Goal: Task Accomplishment & Management: Use online tool/utility

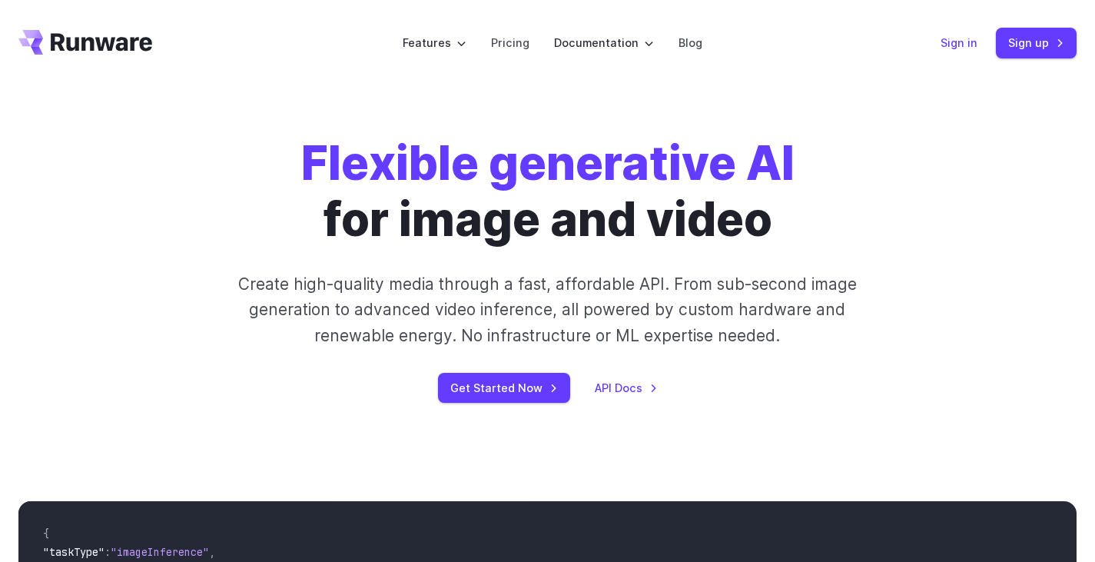
click at [964, 42] on link "Sign in" at bounding box center [959, 43] width 37 height 18
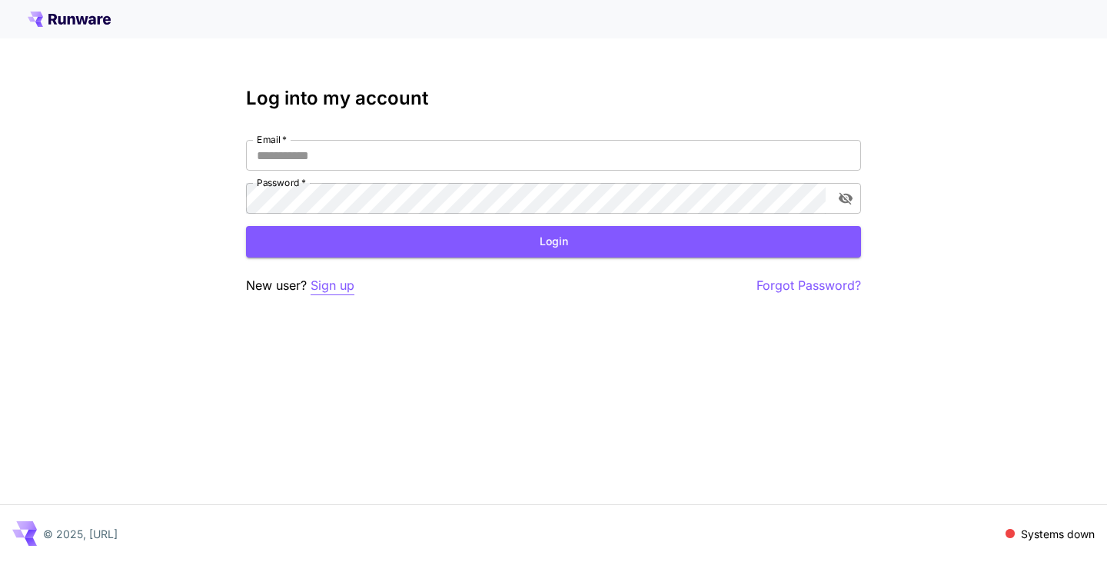
click at [344, 294] on p "Sign up" at bounding box center [333, 285] width 44 height 19
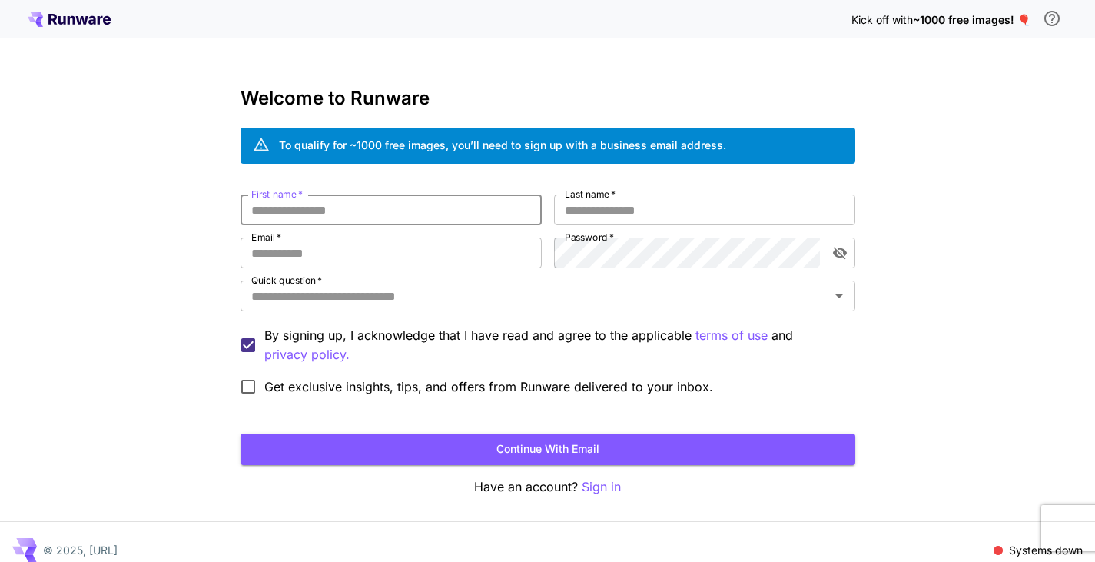
click at [295, 208] on input "First name   *" at bounding box center [391, 209] width 301 height 31
click at [312, 217] on input "First name   *" at bounding box center [391, 209] width 301 height 31
type input "******"
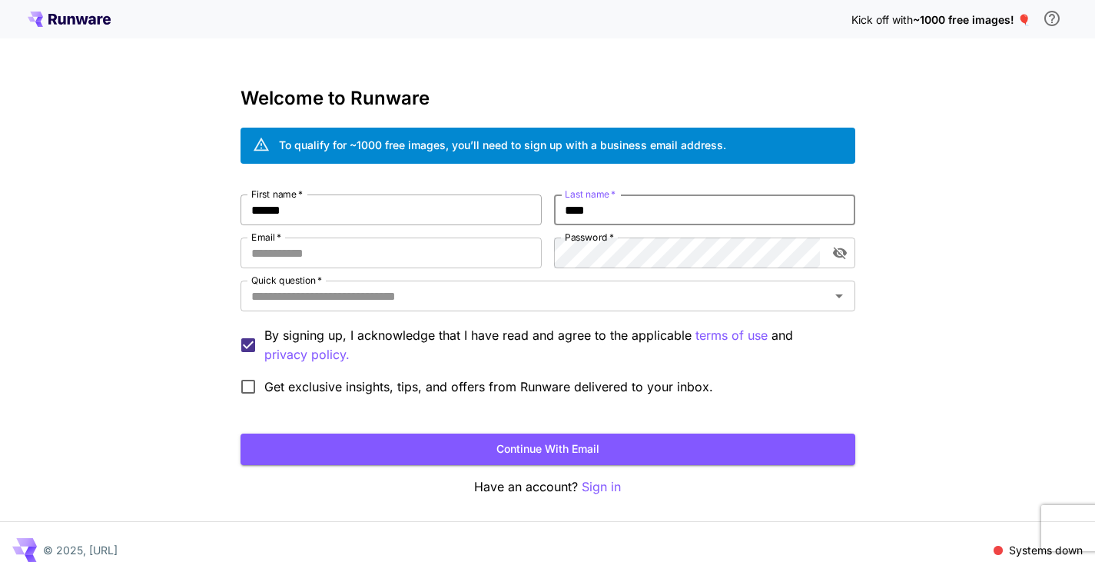
type input "****"
type input "**********"
click at [481, 299] on input "Quick question   *" at bounding box center [535, 296] width 580 height 22
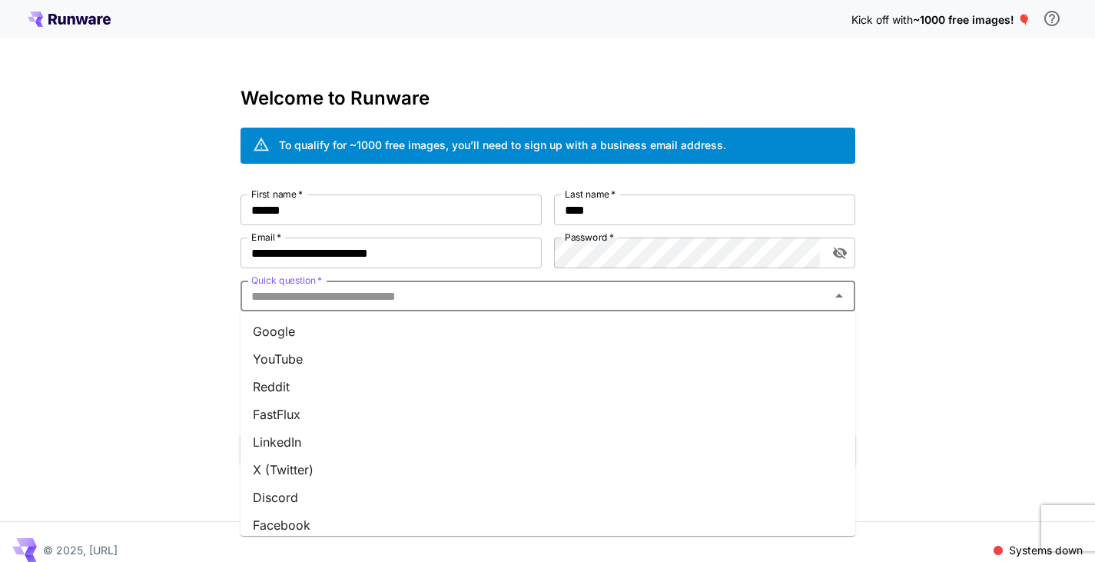
click at [337, 334] on li "Google" at bounding box center [548, 331] width 615 height 28
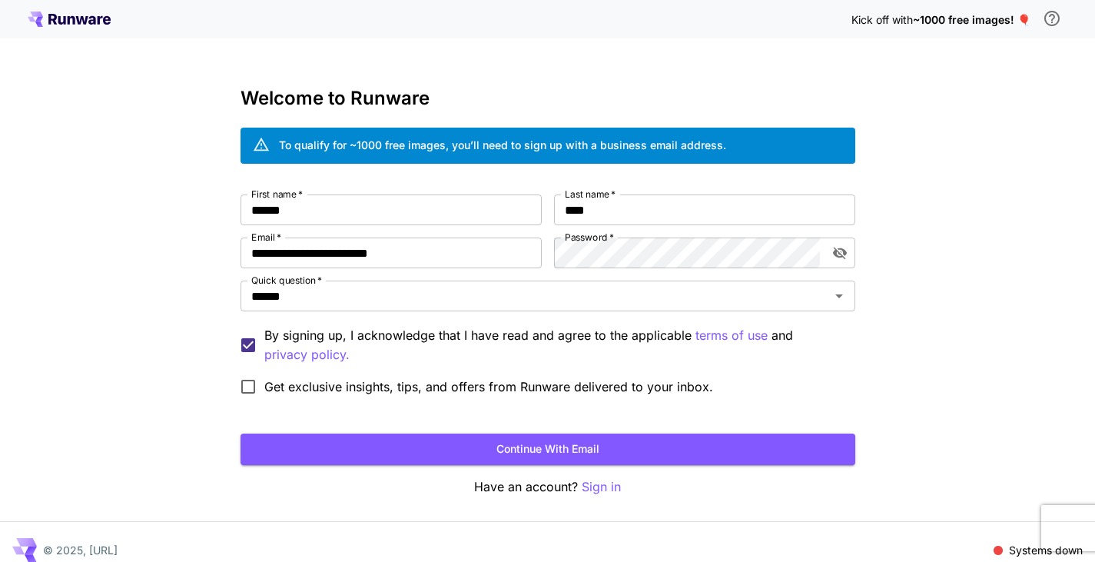
click at [125, 347] on div "**********" at bounding box center [547, 289] width 1095 height 579
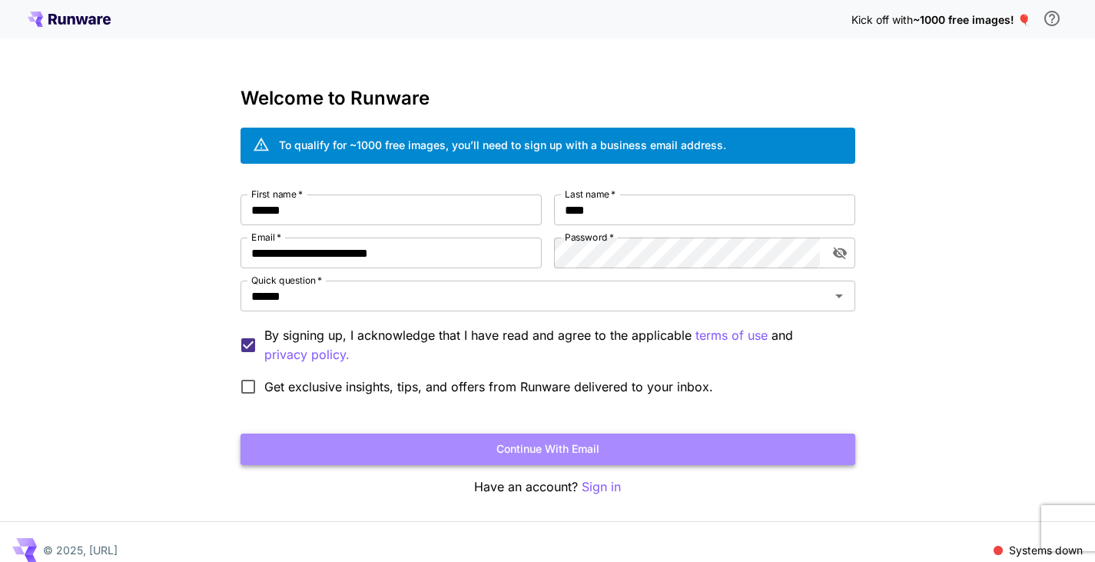
click at [586, 450] on button "Continue with email" at bounding box center [548, 450] width 615 height 32
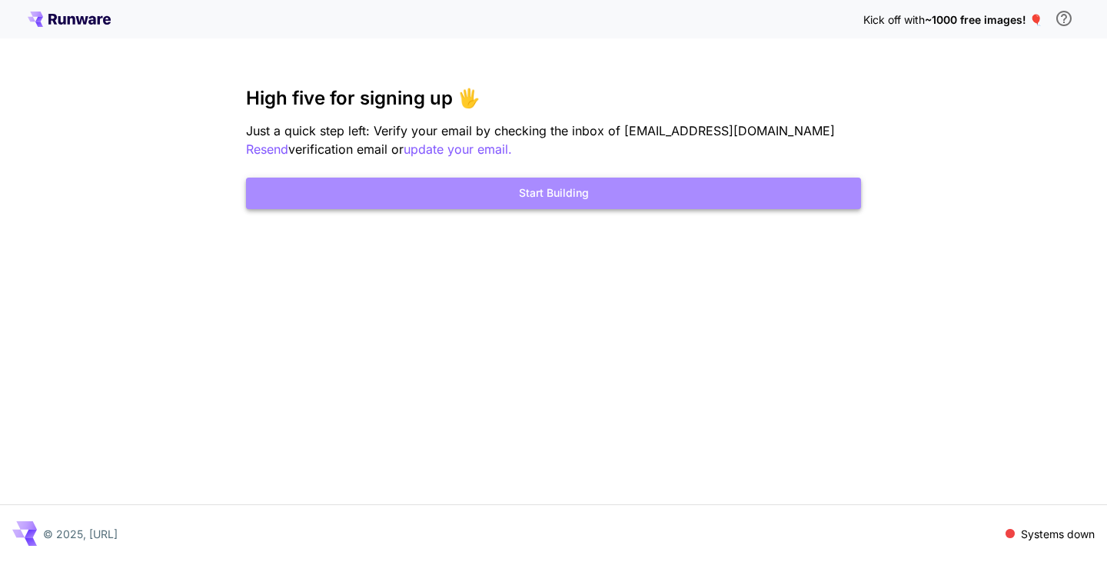
click at [517, 193] on button "Start Building" at bounding box center [553, 194] width 615 height 32
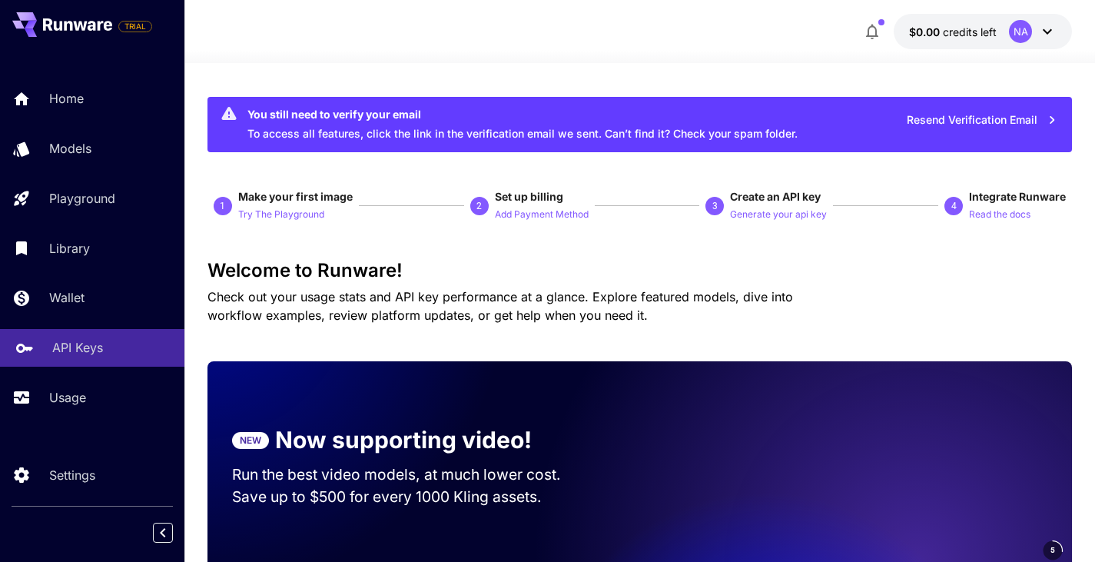
click at [83, 353] on p "API Keys" at bounding box center [77, 347] width 51 height 18
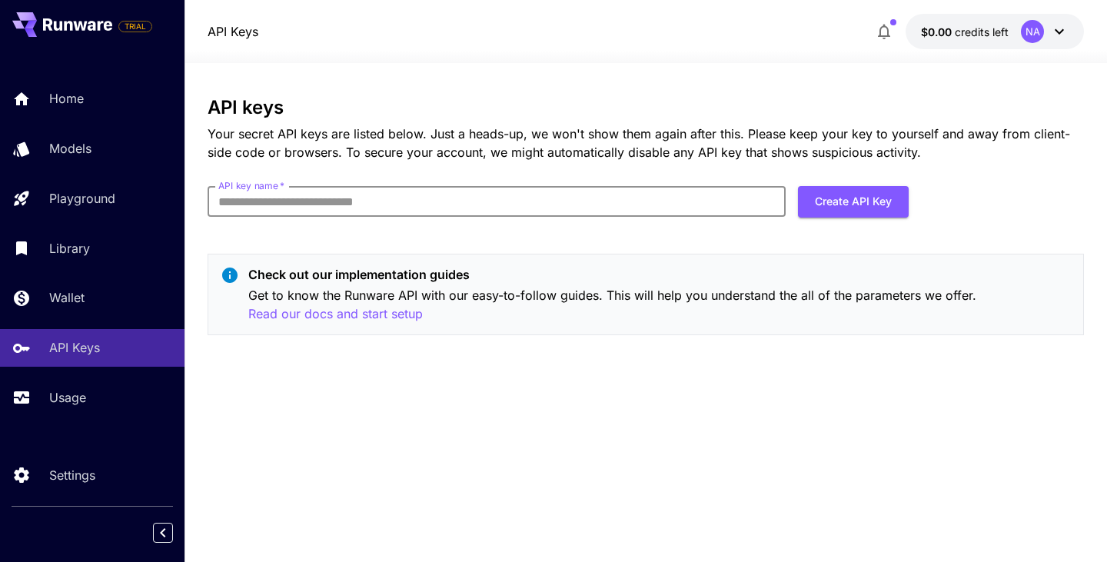
click at [716, 201] on input "API key name   *" at bounding box center [497, 201] width 578 height 31
type input "**********"
click at [881, 207] on button "Create API Key" at bounding box center [853, 202] width 111 height 32
click at [1064, 32] on icon at bounding box center [1059, 31] width 18 height 18
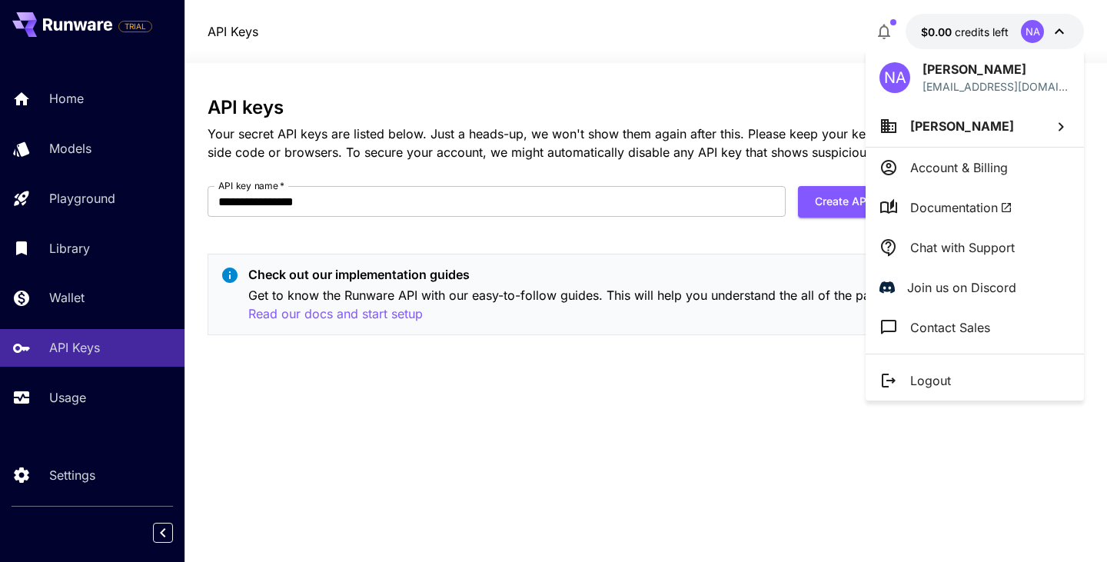
click at [971, 73] on p "Nadeem Aziz" at bounding box center [996, 69] width 148 height 18
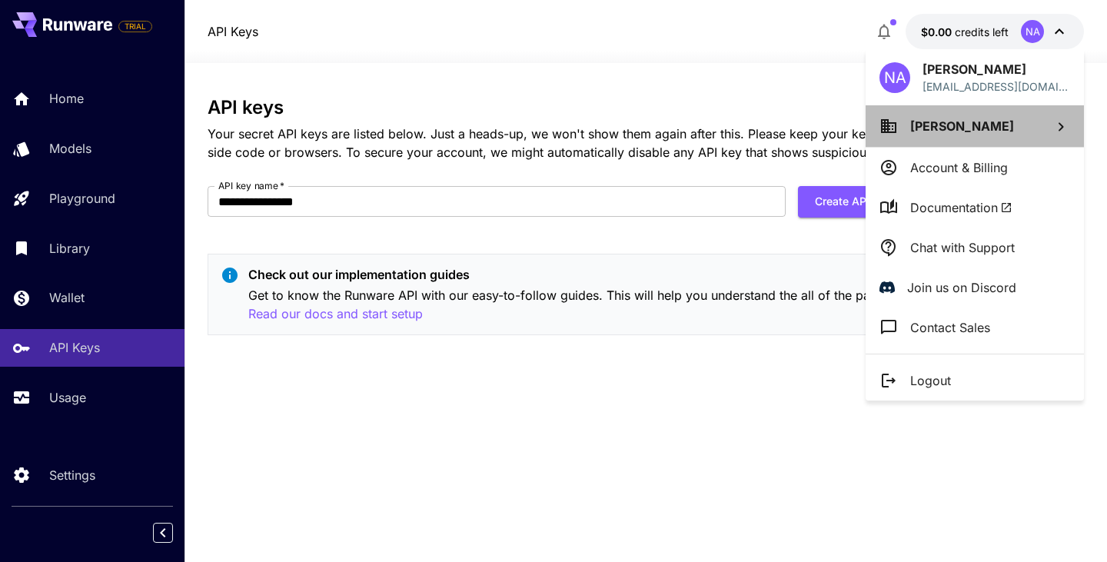
click at [992, 124] on li "Nadeem Aziz" at bounding box center [975, 126] width 218 height 42
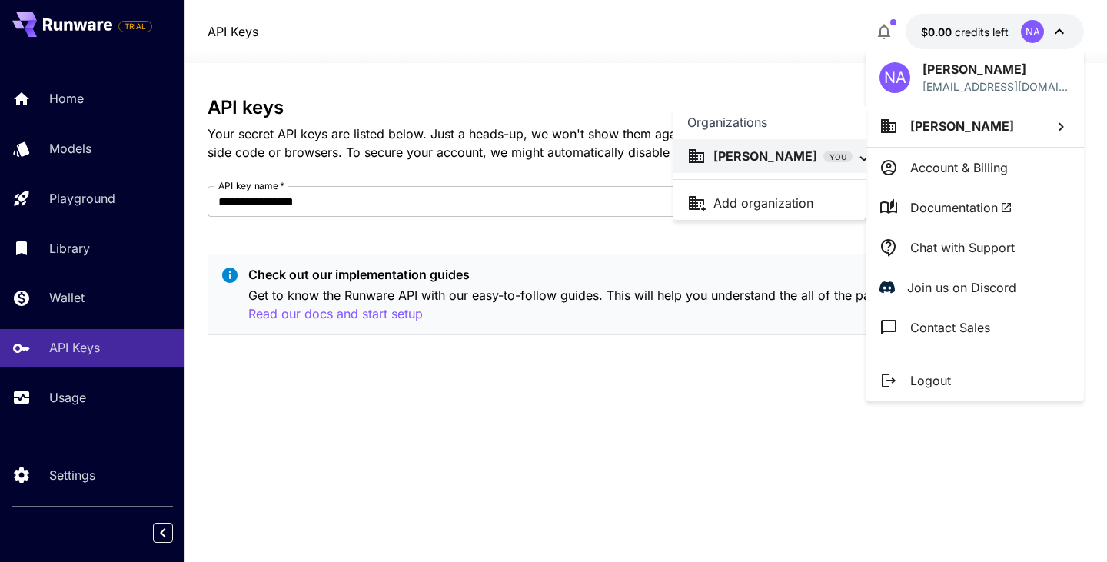
click at [670, 45] on div at bounding box center [553, 281] width 1107 height 562
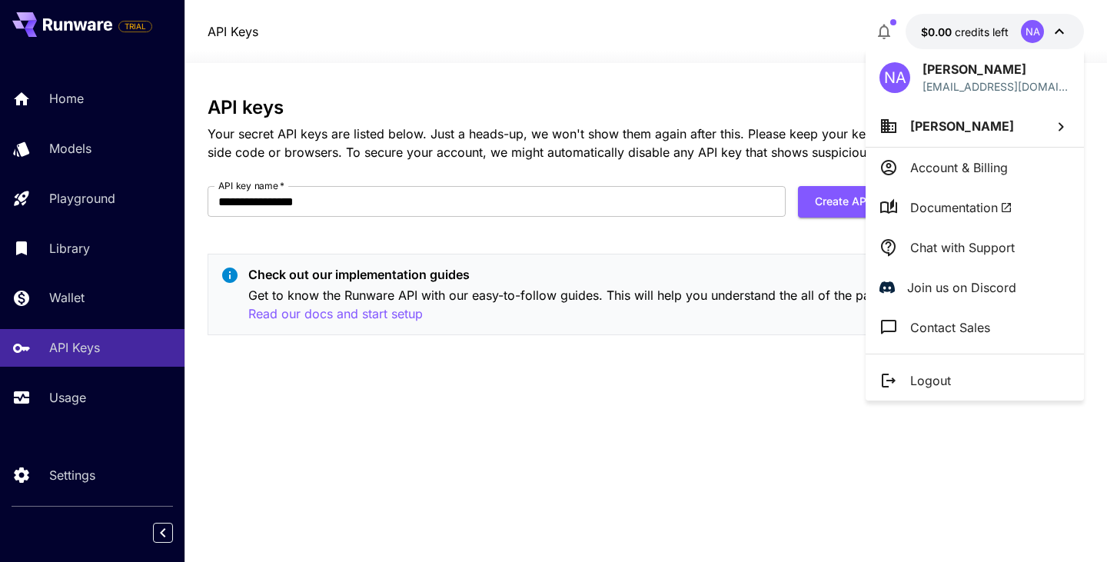
click at [856, 198] on div at bounding box center [553, 281] width 1107 height 562
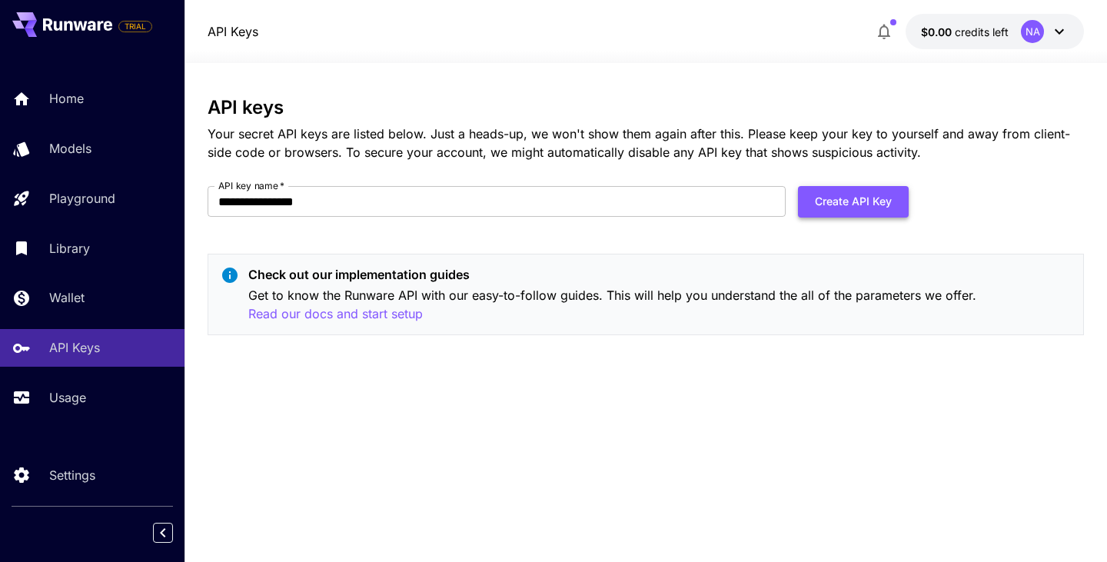
click at [856, 198] on button "Create API Key" at bounding box center [853, 202] width 111 height 32
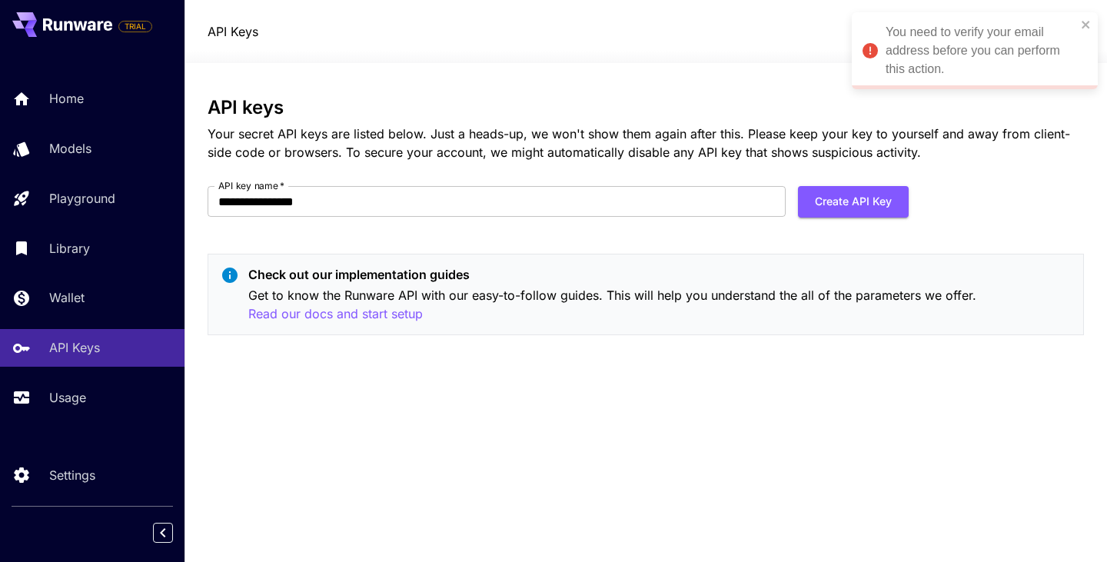
click at [919, 57] on div "You need to verify your email address before you can perform this action." at bounding box center [981, 50] width 191 height 55
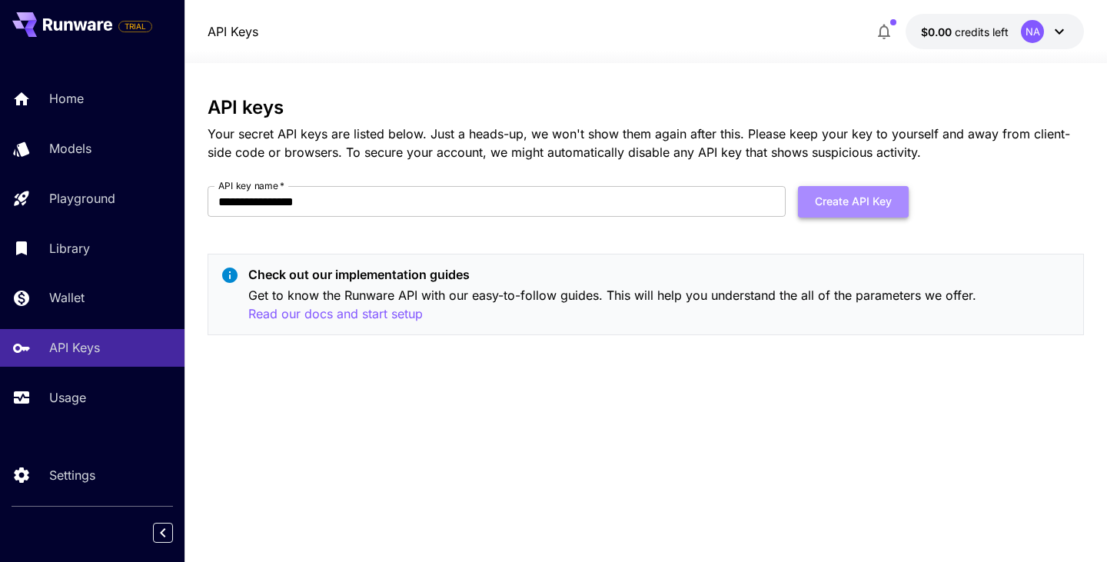
click at [872, 197] on button "Create API Key" at bounding box center [853, 202] width 111 height 32
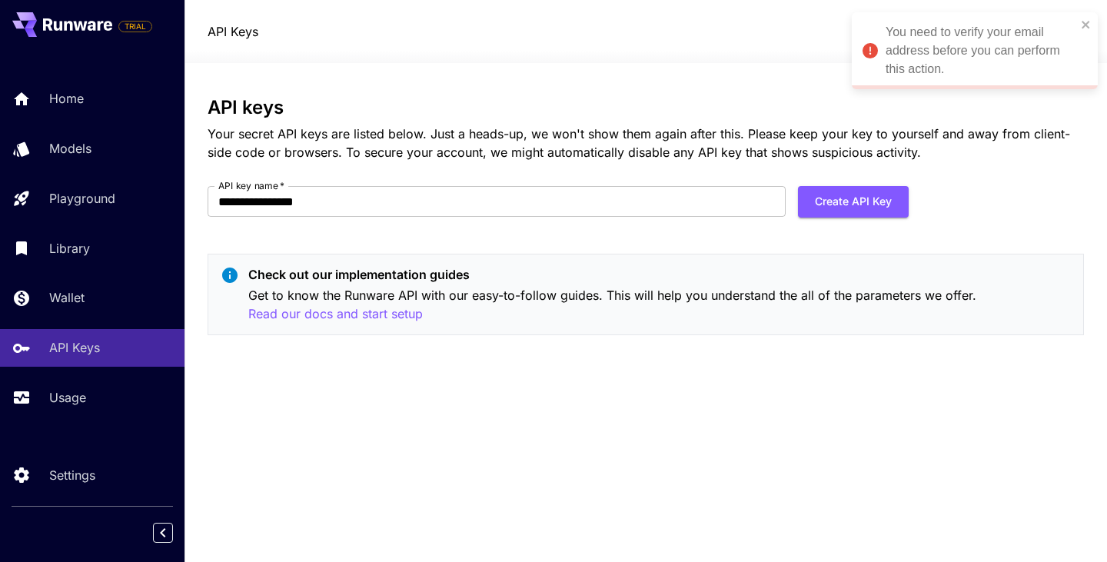
click at [1028, 62] on div "You need to verify your email address before you can perform this action." at bounding box center [981, 50] width 191 height 55
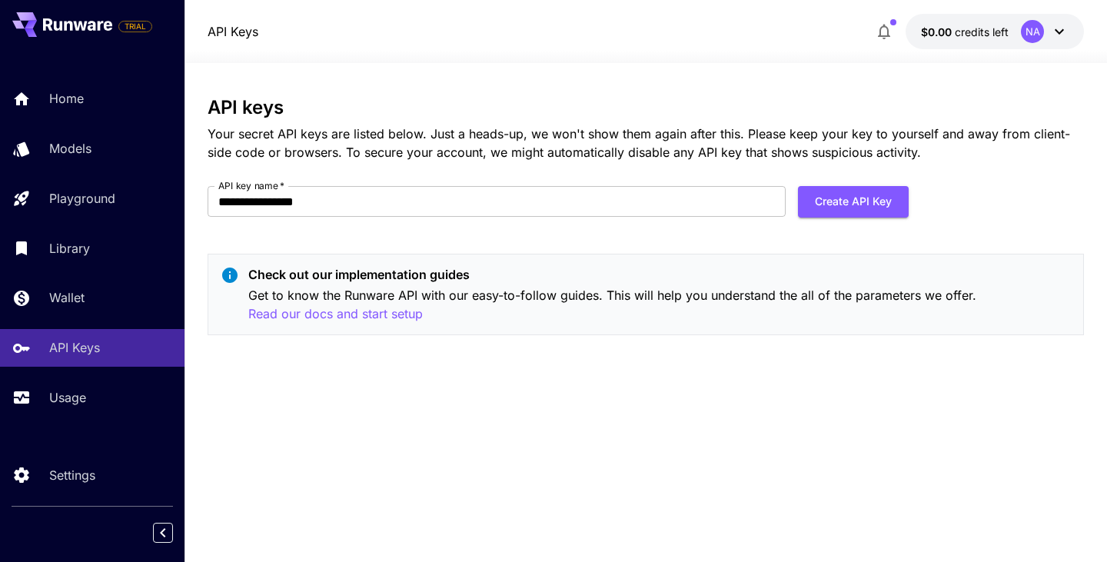
click at [1060, 28] on icon at bounding box center [1059, 31] width 18 height 18
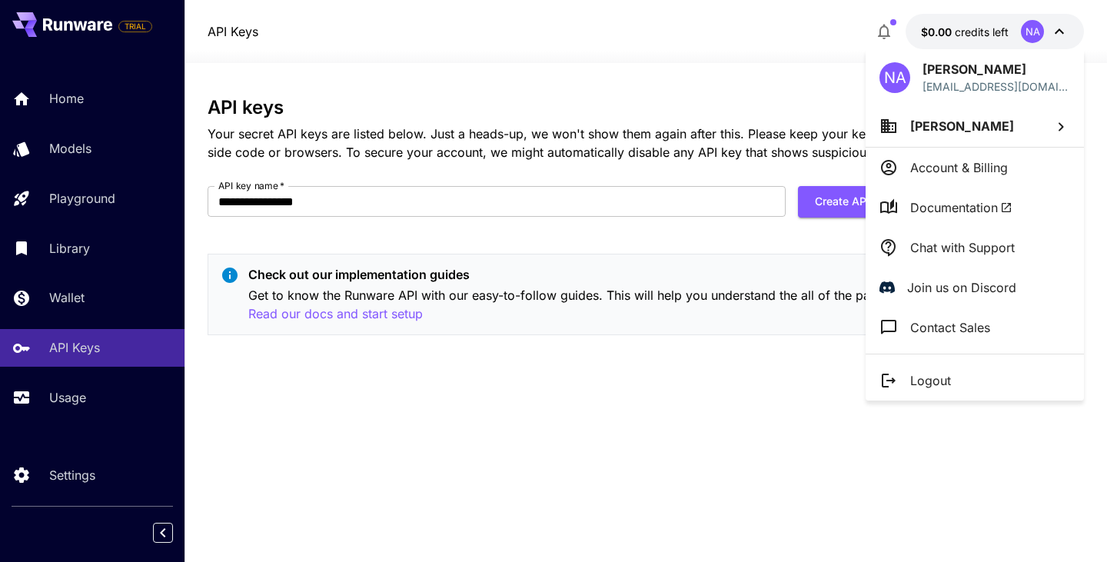
click at [973, 164] on p "Account & Billing" at bounding box center [959, 167] width 98 height 18
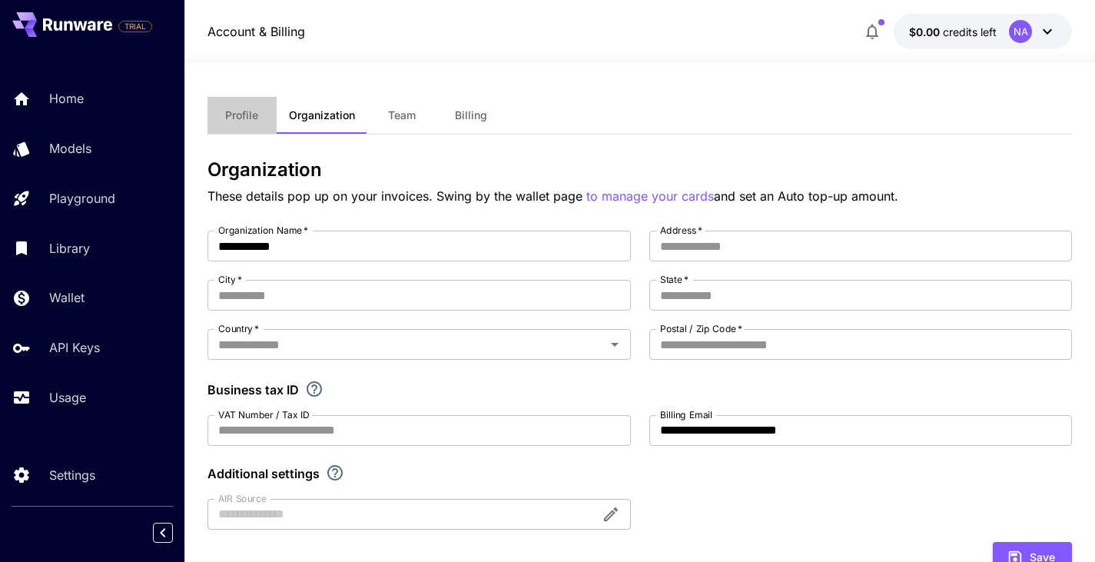
click at [230, 115] on span "Profile" at bounding box center [241, 115] width 33 height 14
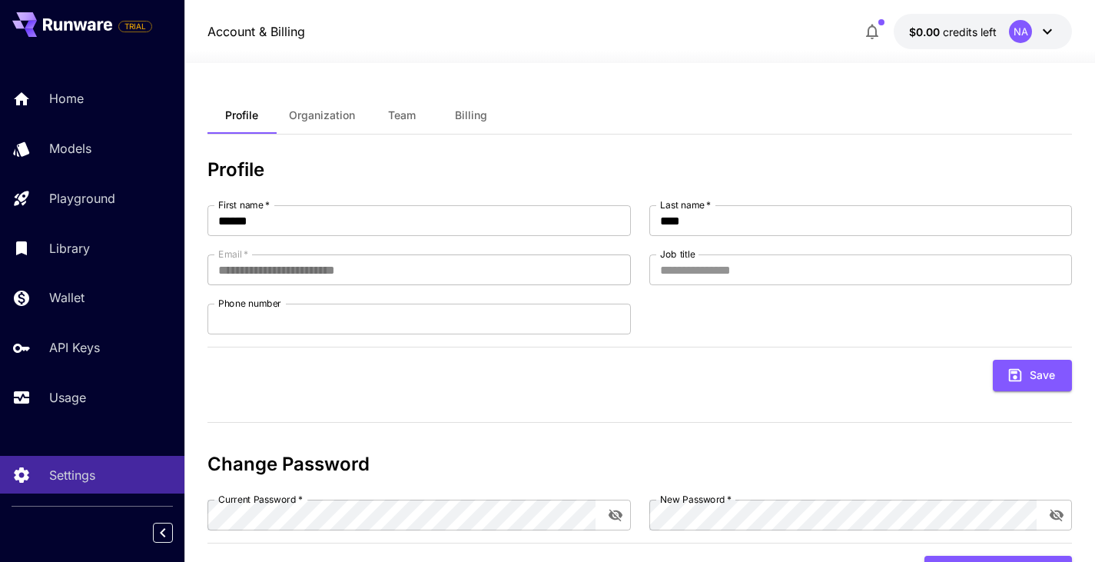
click at [1038, 32] on icon at bounding box center [1047, 31] width 18 height 18
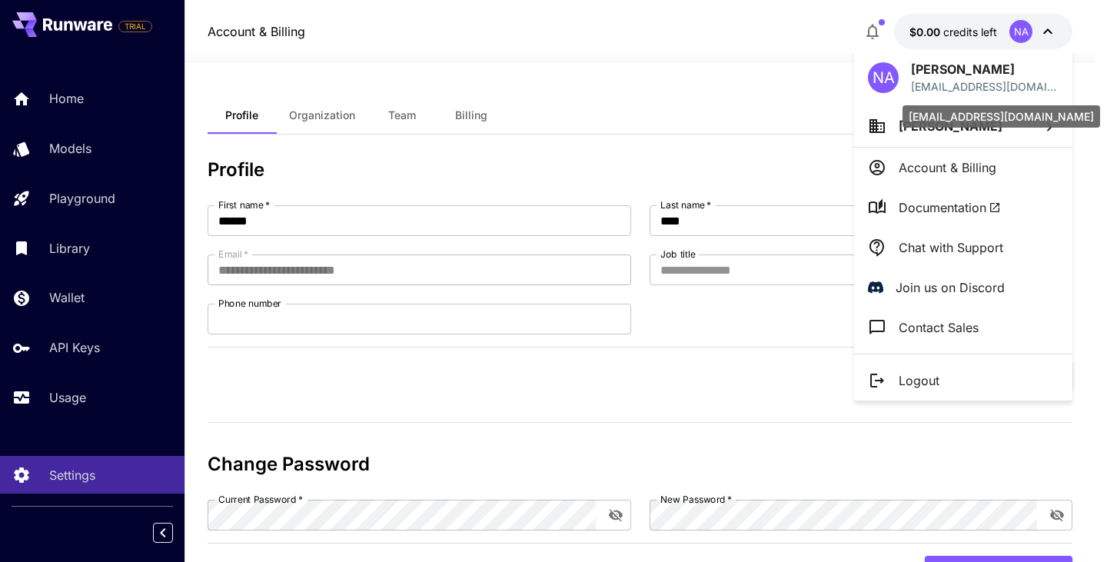
click at [991, 85] on p "nadeematheraziz@gmail.com" at bounding box center [985, 86] width 148 height 16
click at [991, 121] on li "Nadeem Aziz" at bounding box center [963, 126] width 218 height 42
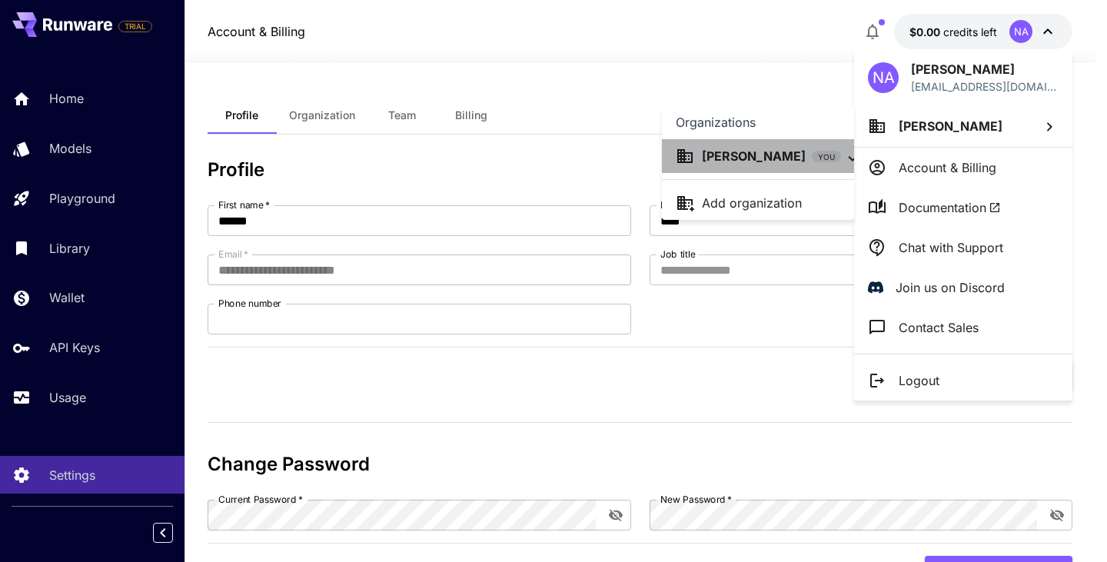
click at [733, 160] on p "Nadeem Aziz" at bounding box center [754, 156] width 104 height 18
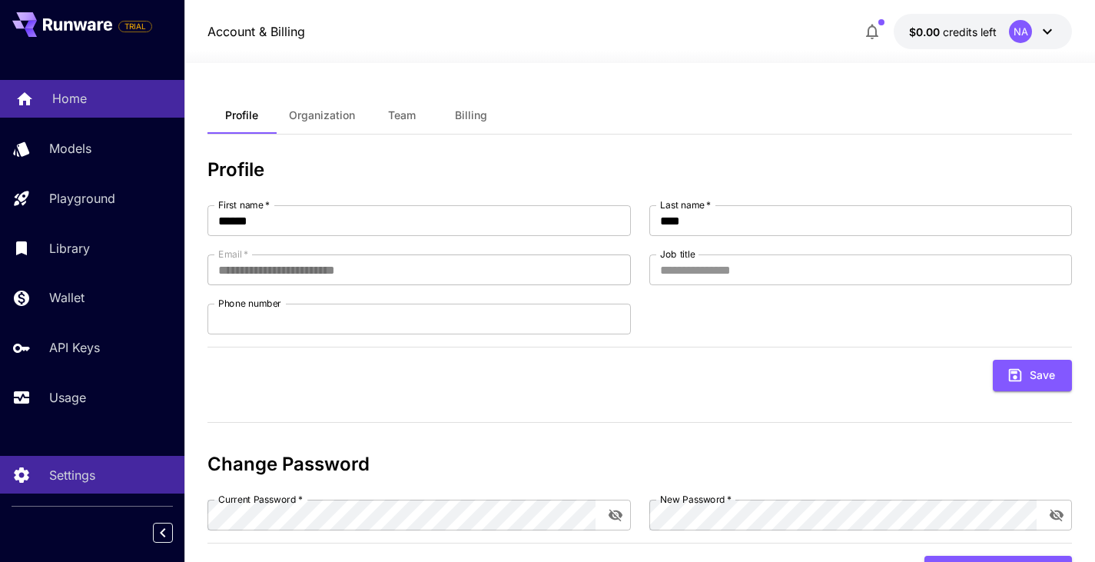
click at [96, 98] on div "Home" at bounding box center [112, 98] width 120 height 18
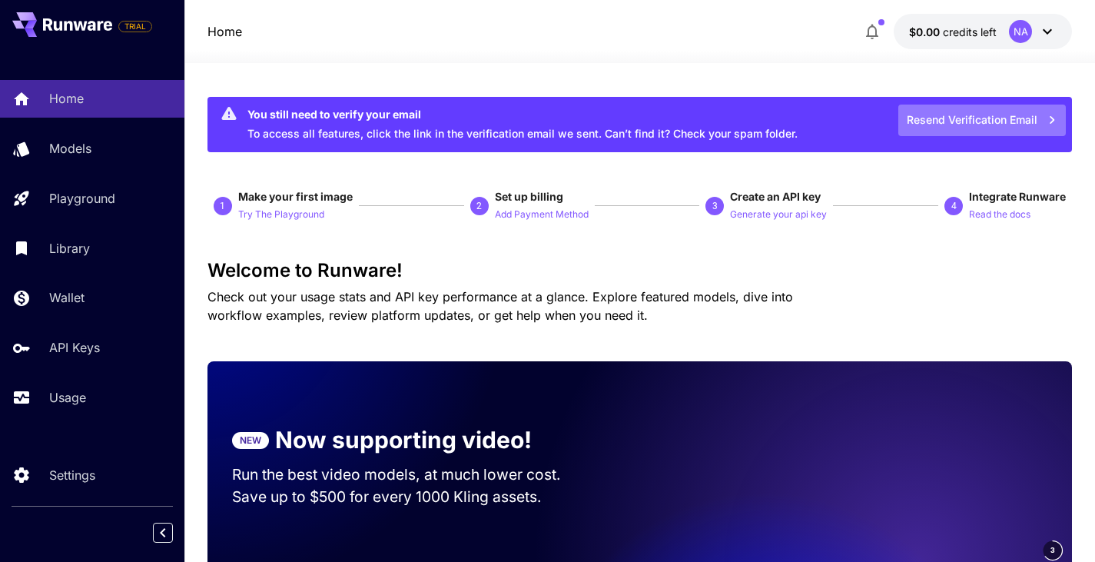
click at [979, 118] on button "Resend Verification Email" at bounding box center [983, 121] width 168 height 32
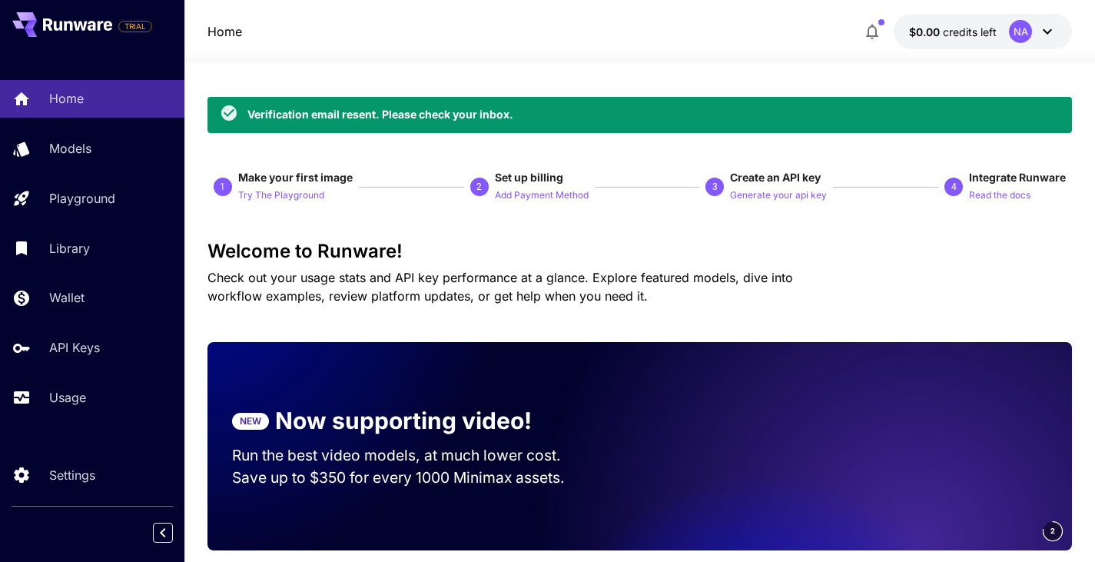
click at [495, 115] on div "Verification email resent. Please check your inbox." at bounding box center [381, 114] width 266 height 16
click at [748, 106] on div "Verification email resent. Please check your inbox." at bounding box center [641, 115] width 866 height 36
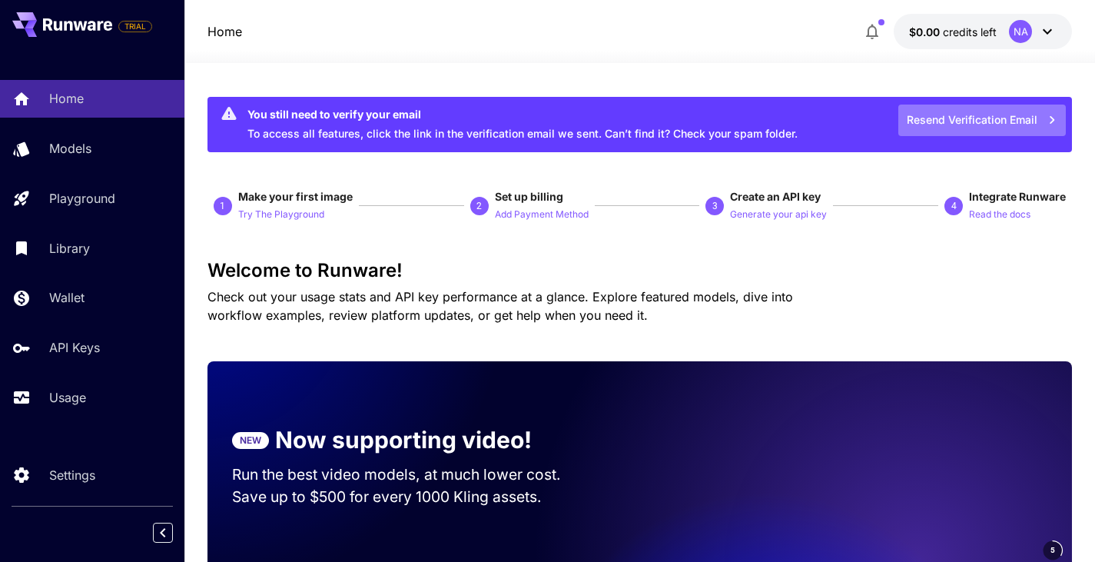
click at [981, 119] on button "Resend Verification Email" at bounding box center [983, 121] width 168 height 32
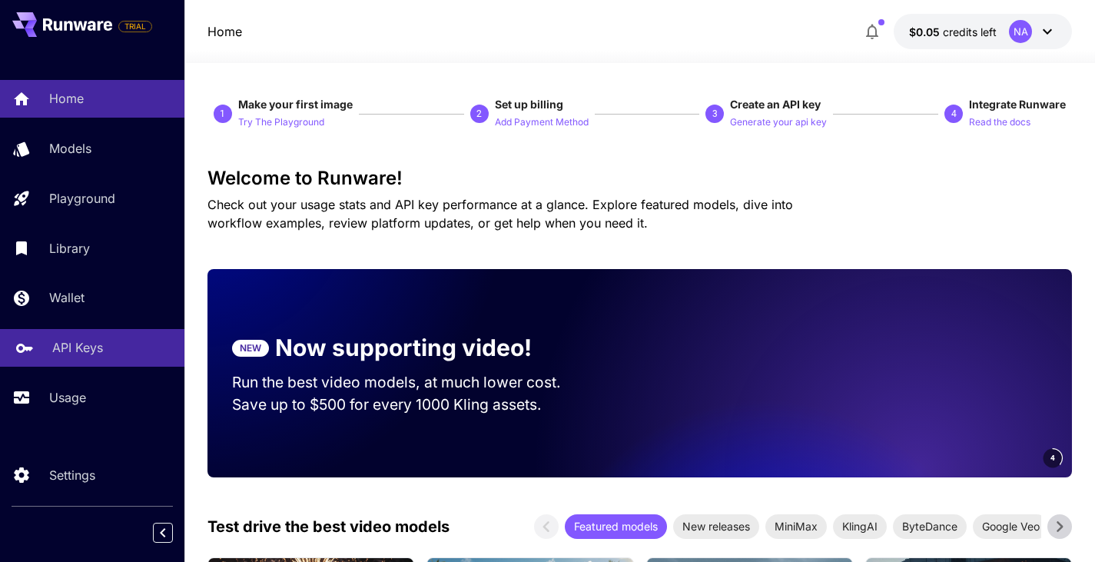
click at [72, 349] on p "API Keys" at bounding box center [77, 347] width 51 height 18
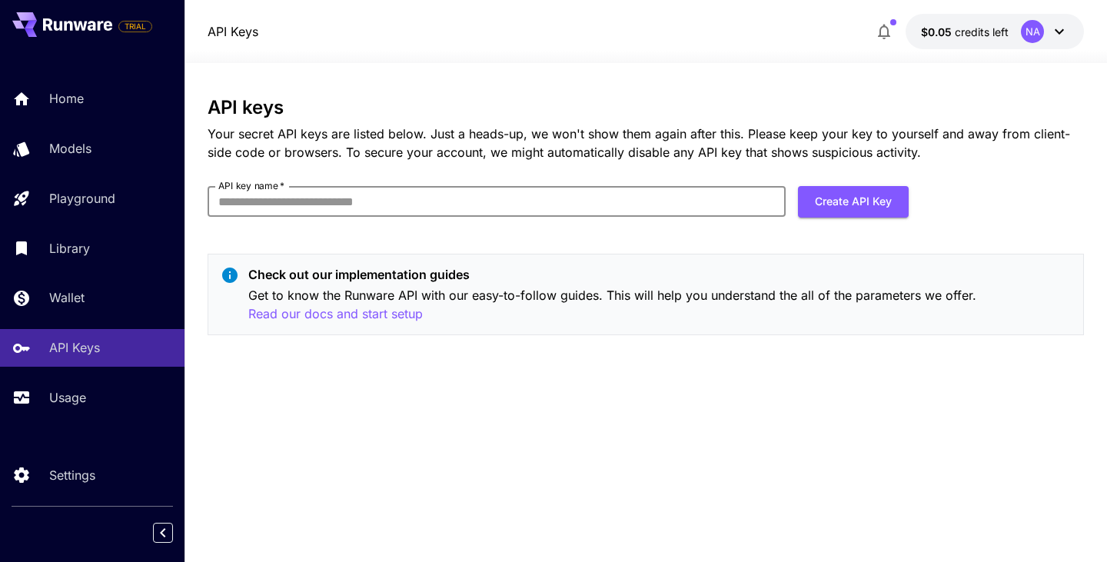
click at [496, 201] on input "API key name   *" at bounding box center [497, 201] width 578 height 31
type input "**********"
click at [876, 205] on button "Create API Key" at bounding box center [853, 202] width 111 height 32
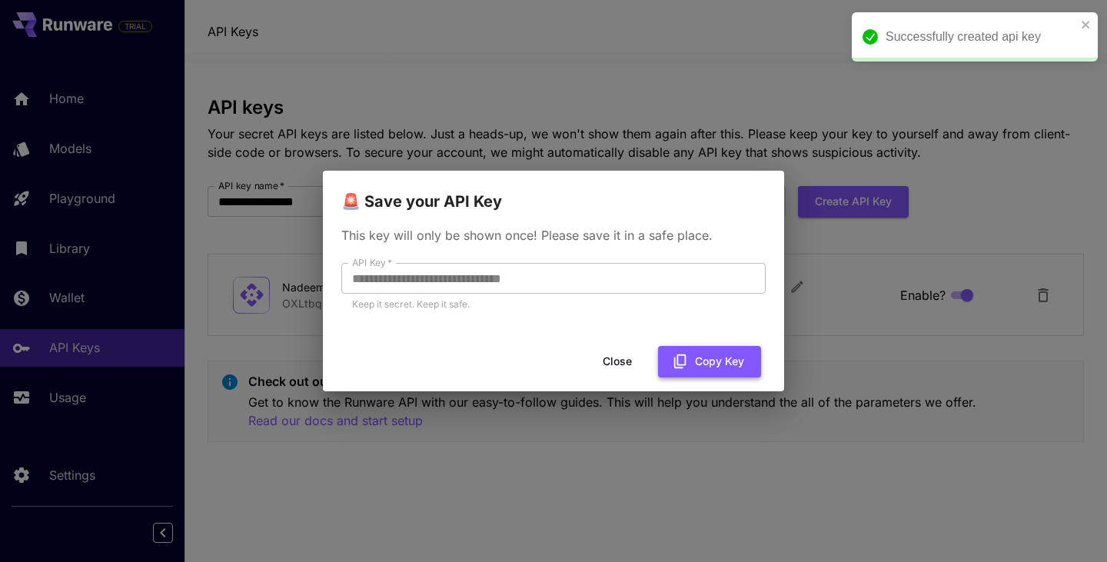
click at [725, 355] on button "Copy Key" at bounding box center [709, 362] width 103 height 32
click at [604, 357] on button "Close" at bounding box center [617, 362] width 69 height 32
